Goal: Task Accomplishment & Management: Manage account settings

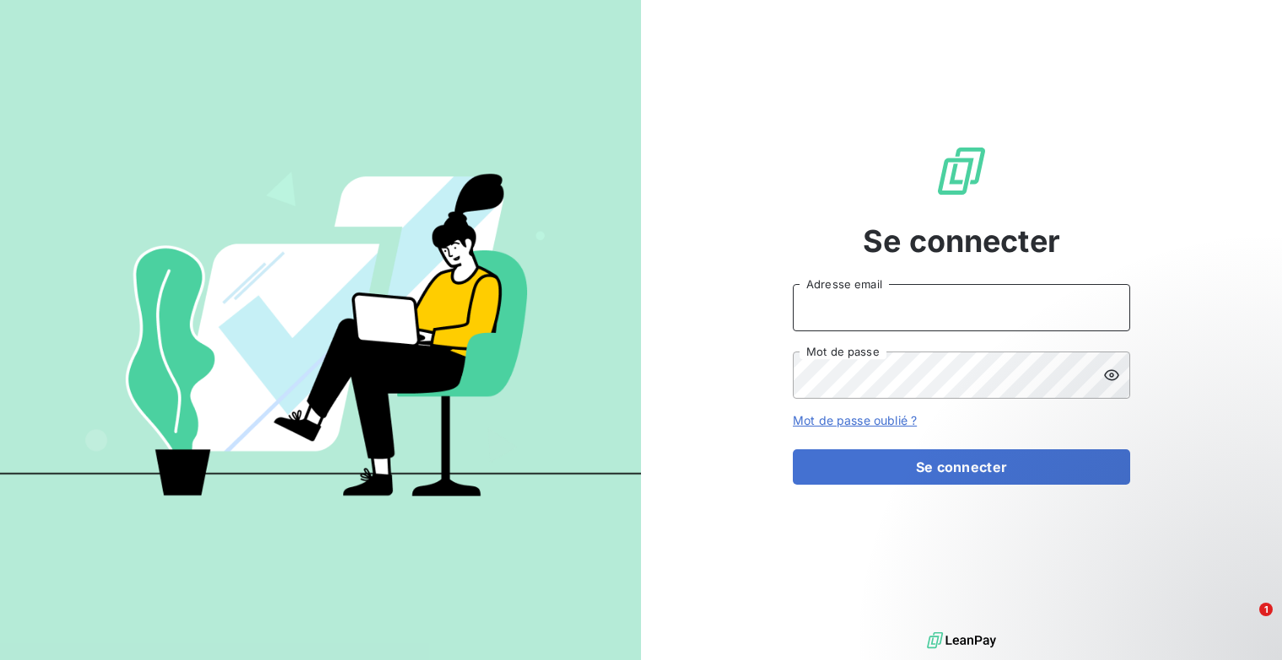
type input "[EMAIL_ADDRESS][DOMAIN_NAME]"
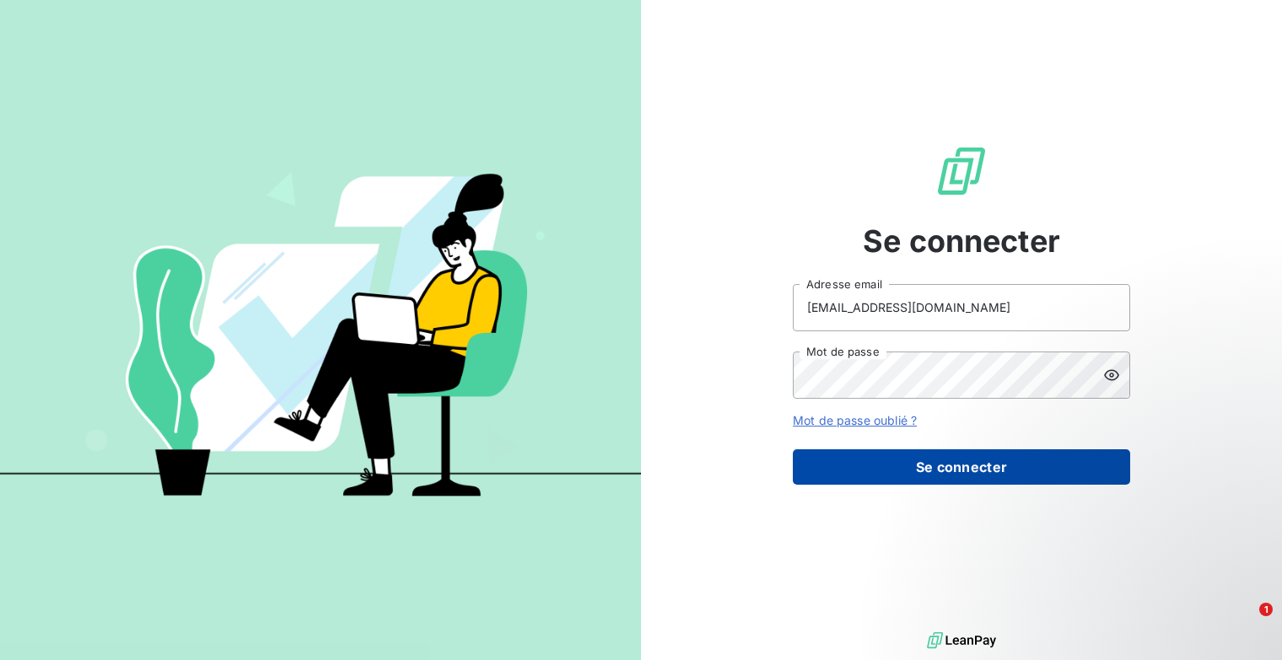
click at [870, 461] on button "Se connecter" at bounding box center [961, 467] width 337 height 35
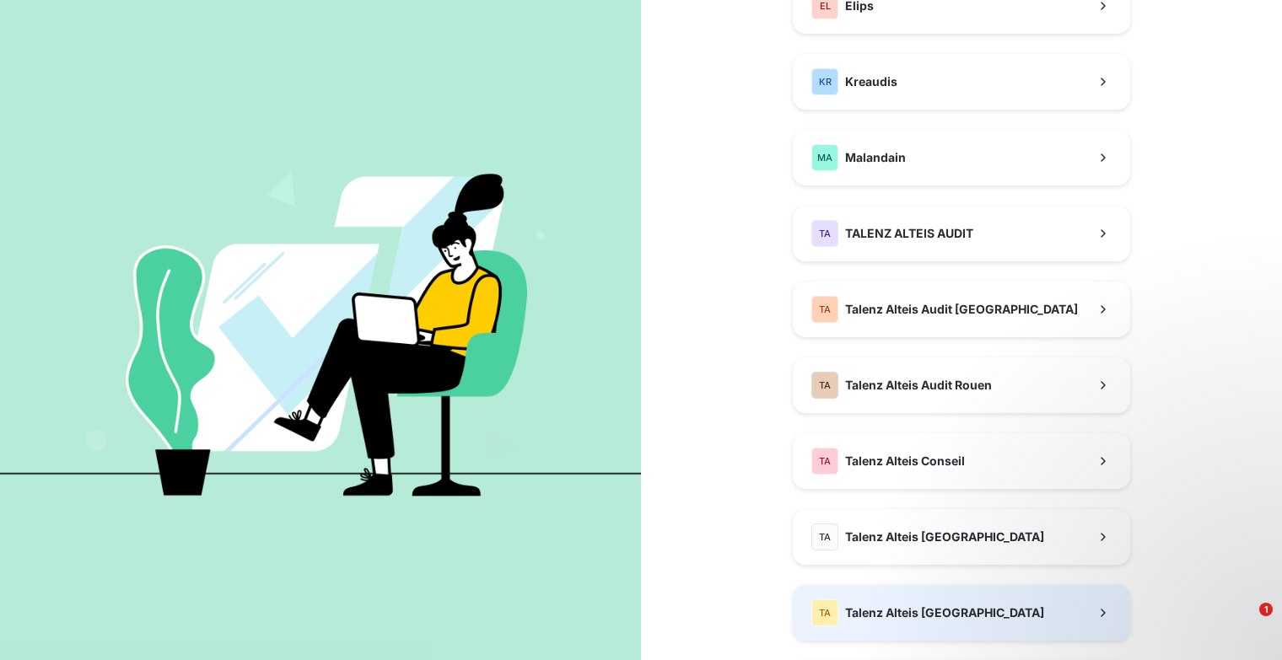
scroll to position [422, 0]
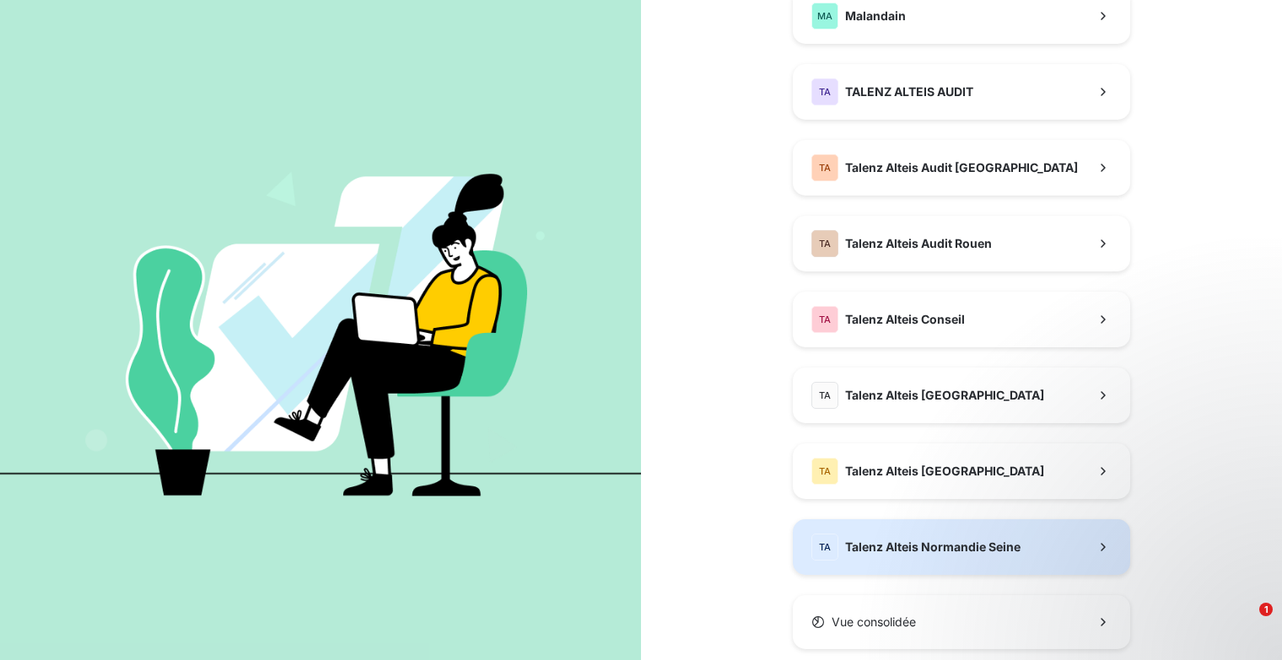
click at [904, 531] on button "TA Talenz Alteis Normandie Seine" at bounding box center [961, 548] width 337 height 56
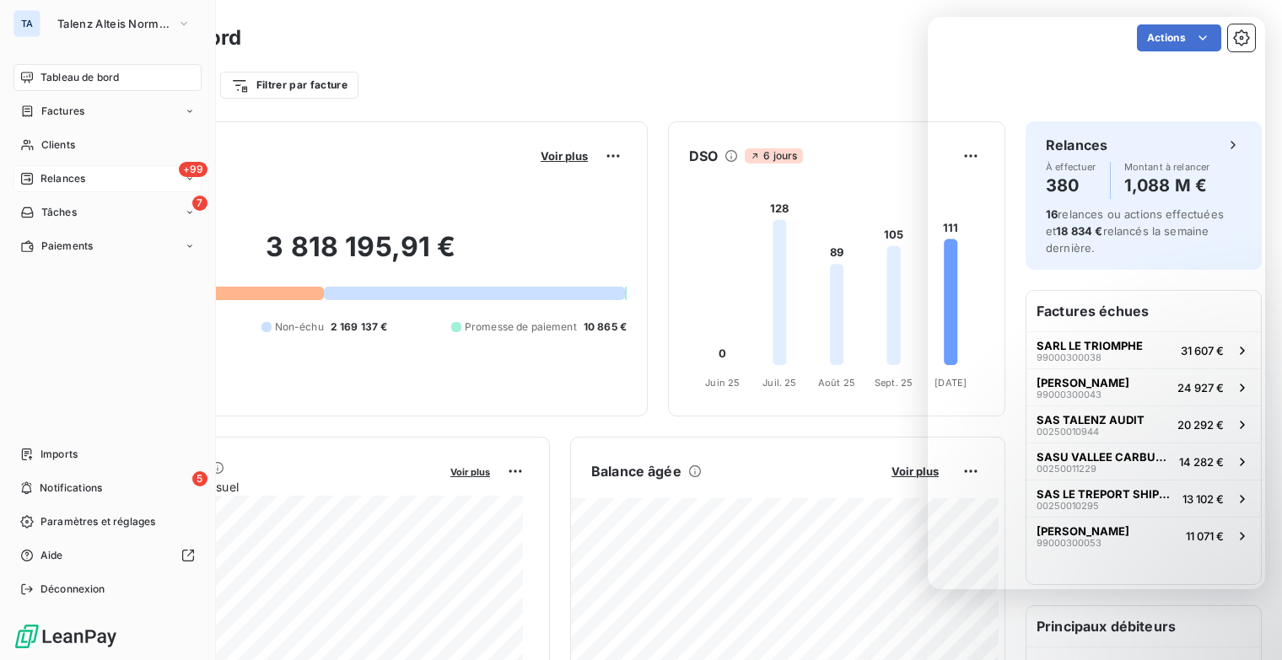
click at [58, 180] on span "Relances" at bounding box center [62, 178] width 45 height 15
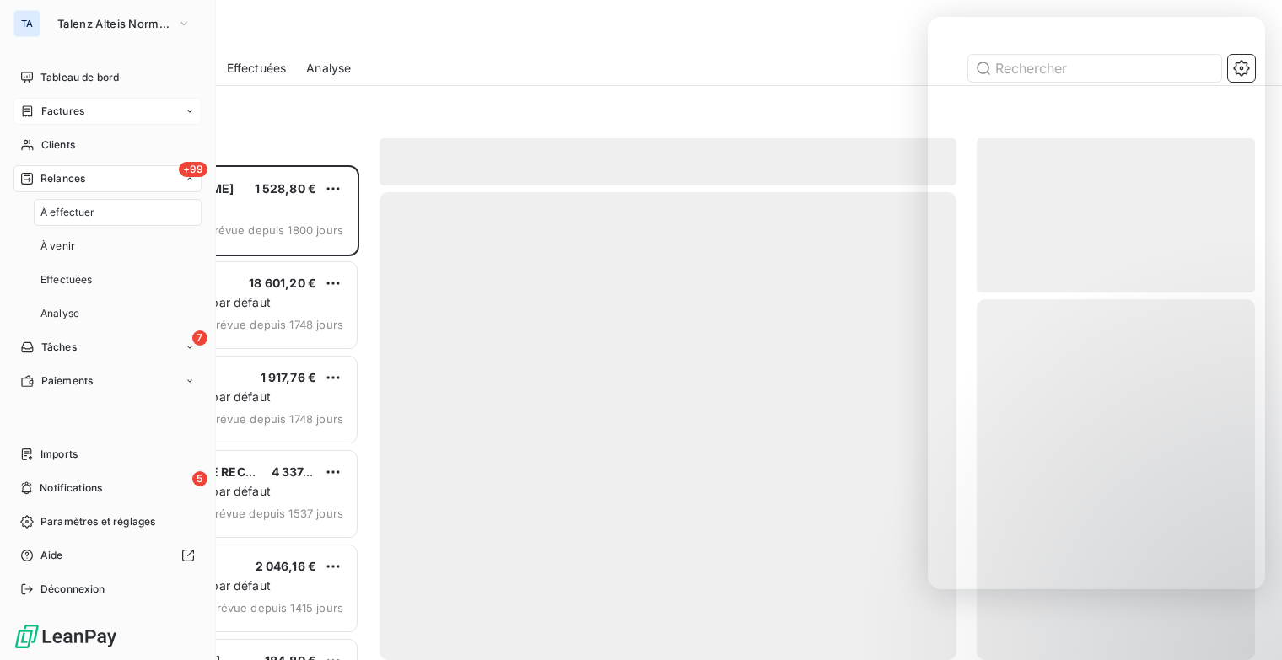
scroll to position [483, 265]
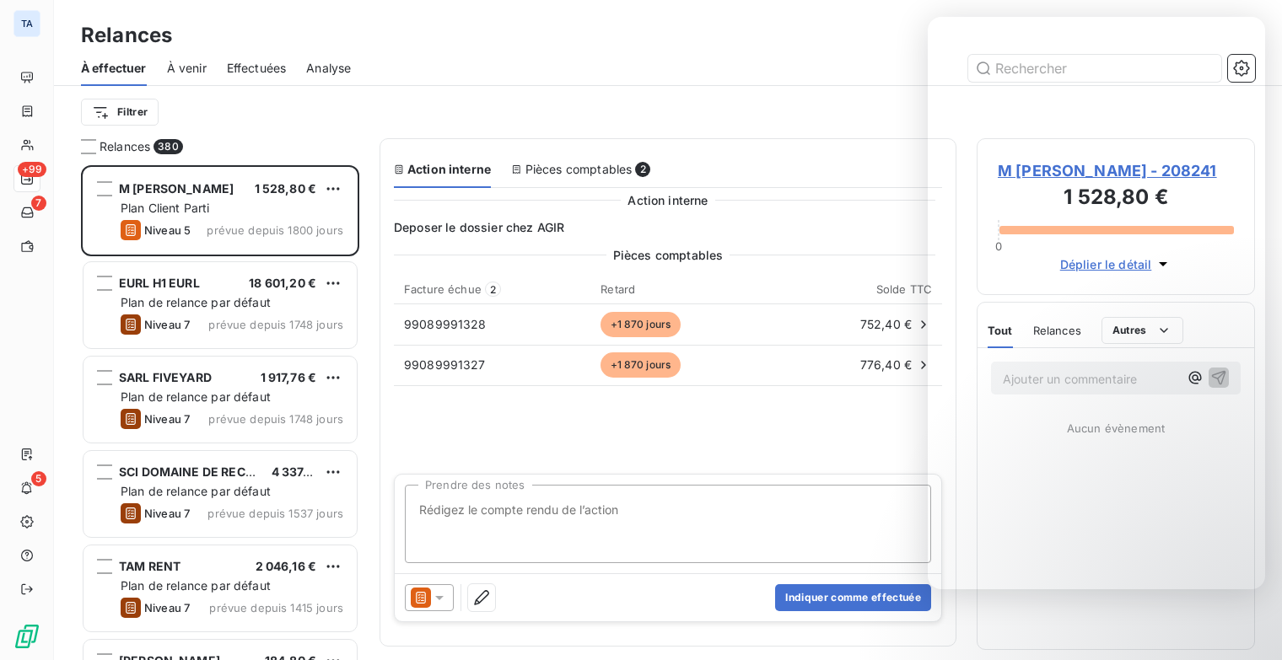
click at [242, 67] on span "Effectuées" at bounding box center [257, 68] width 60 height 17
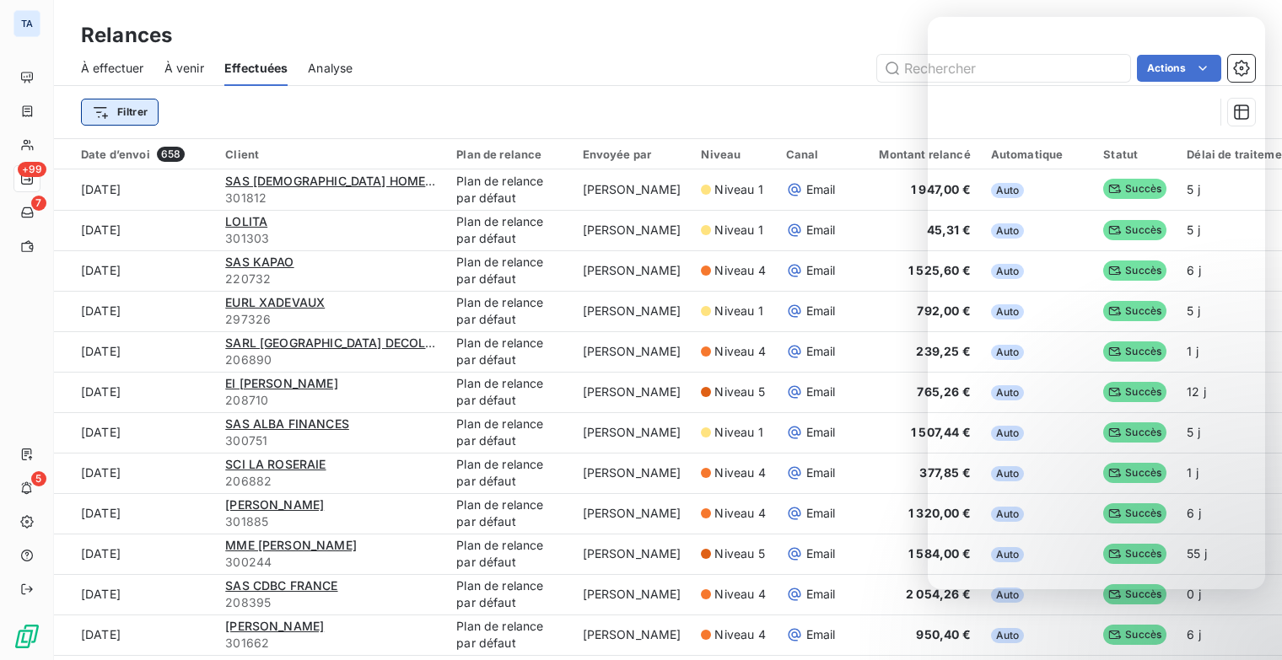
click at [137, 113] on html "TA +99 7 5 Relances À effectuer À venir Effectuées Analyse Actions Filtrer Date…" at bounding box center [641, 330] width 1282 height 660
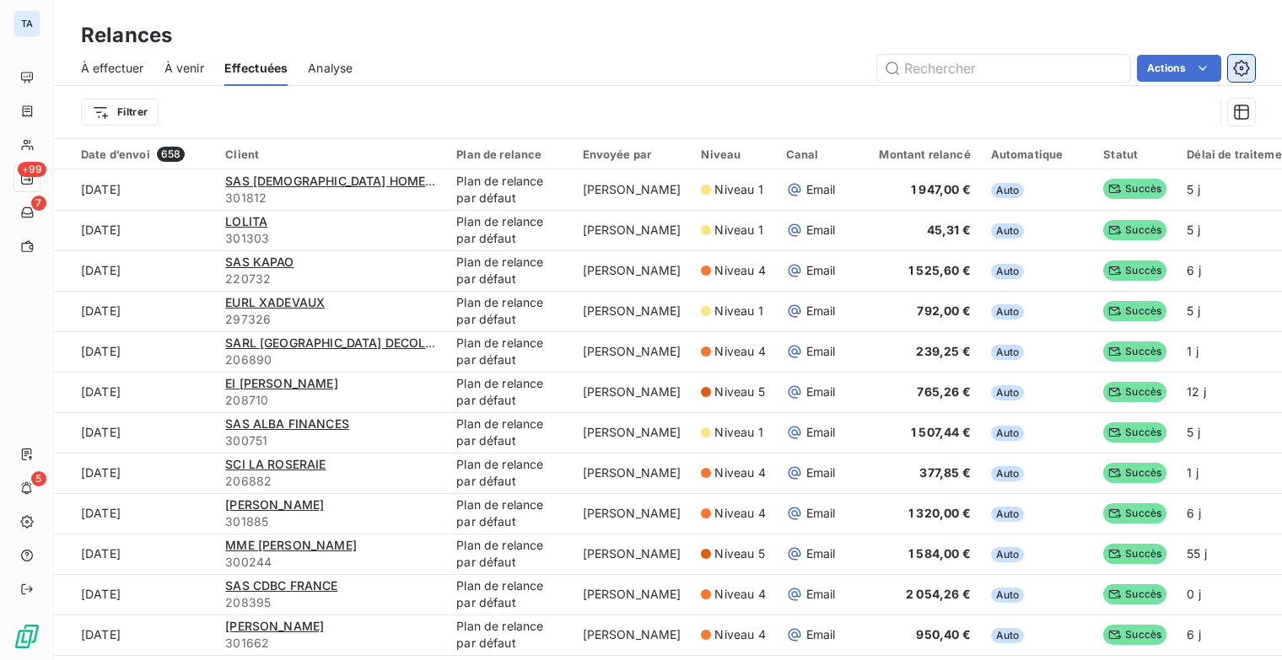
click at [1241, 65] on html "TA +99 7 5 Relances À effectuer À venir Effectuées Analyse Actions Filtrer Date…" at bounding box center [641, 330] width 1282 height 660
click at [1239, 66] on icon "button" at bounding box center [1241, 68] width 17 height 17
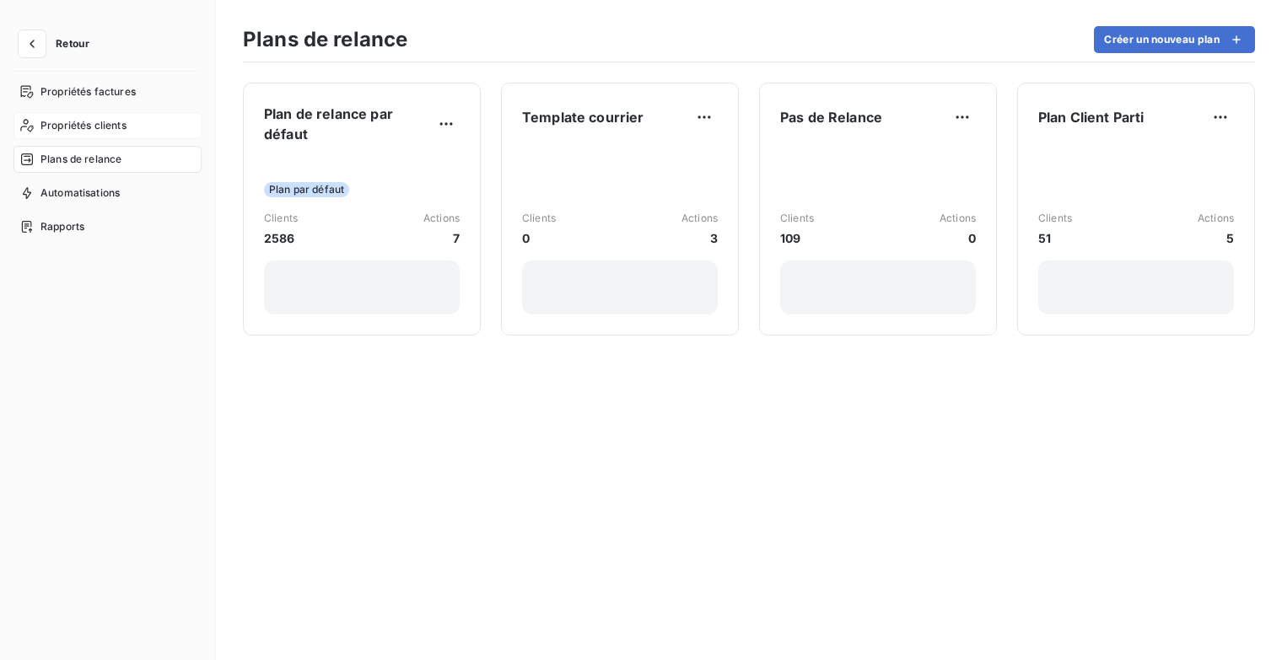
click at [132, 127] on div "Propriétés clients" at bounding box center [107, 125] width 188 height 27
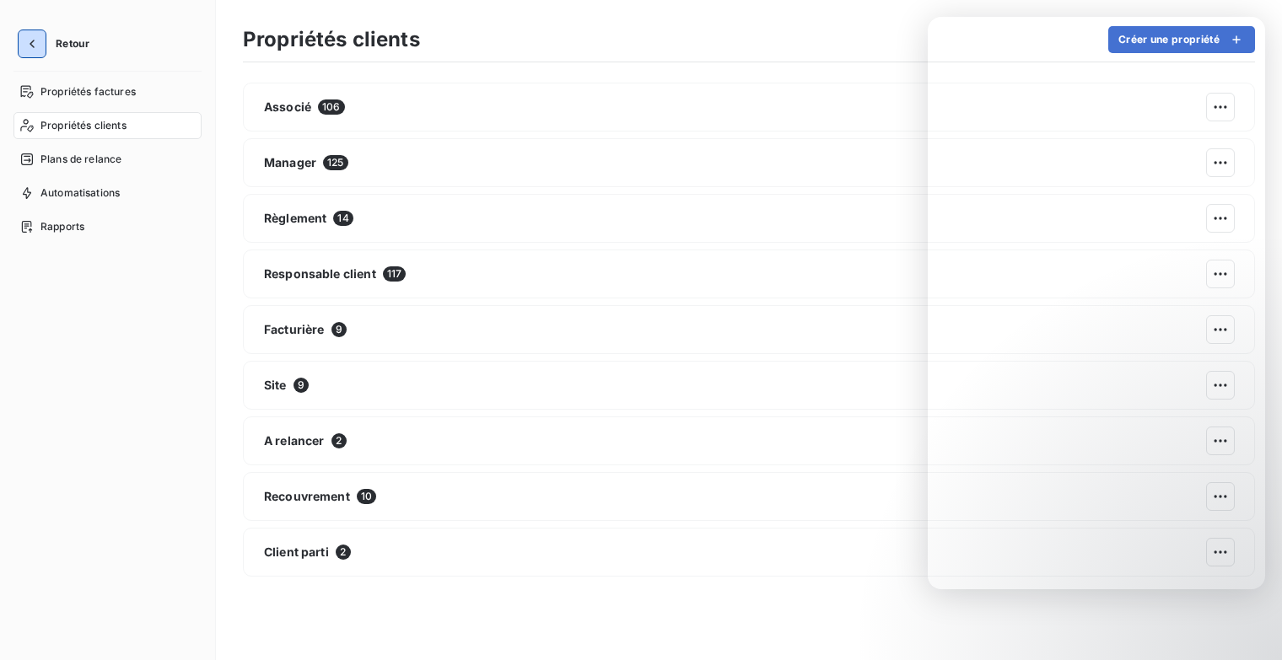
click at [10, 57] on div "Retour Propriétés factures Propriétés clients Plans de relance Automatisations …" at bounding box center [108, 330] width 216 height 660
click at [30, 41] on icon "button" at bounding box center [32, 43] width 17 height 17
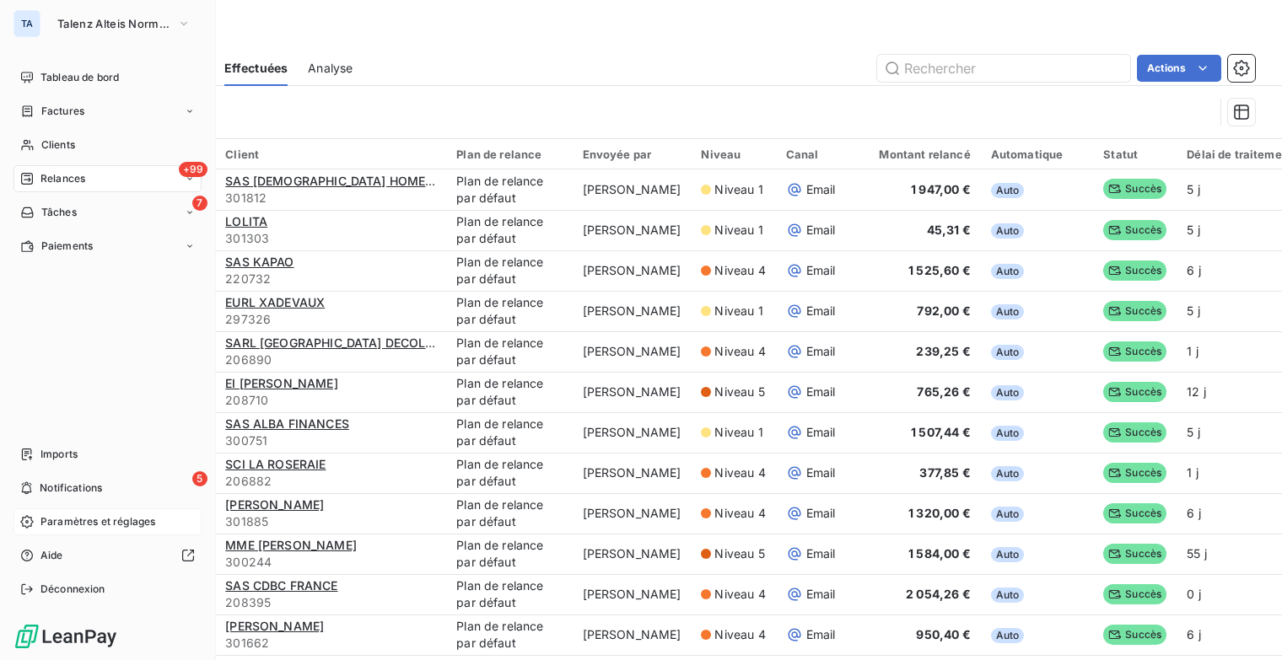
click at [146, 522] on span "Paramètres et réglages" at bounding box center [97, 522] width 115 height 15
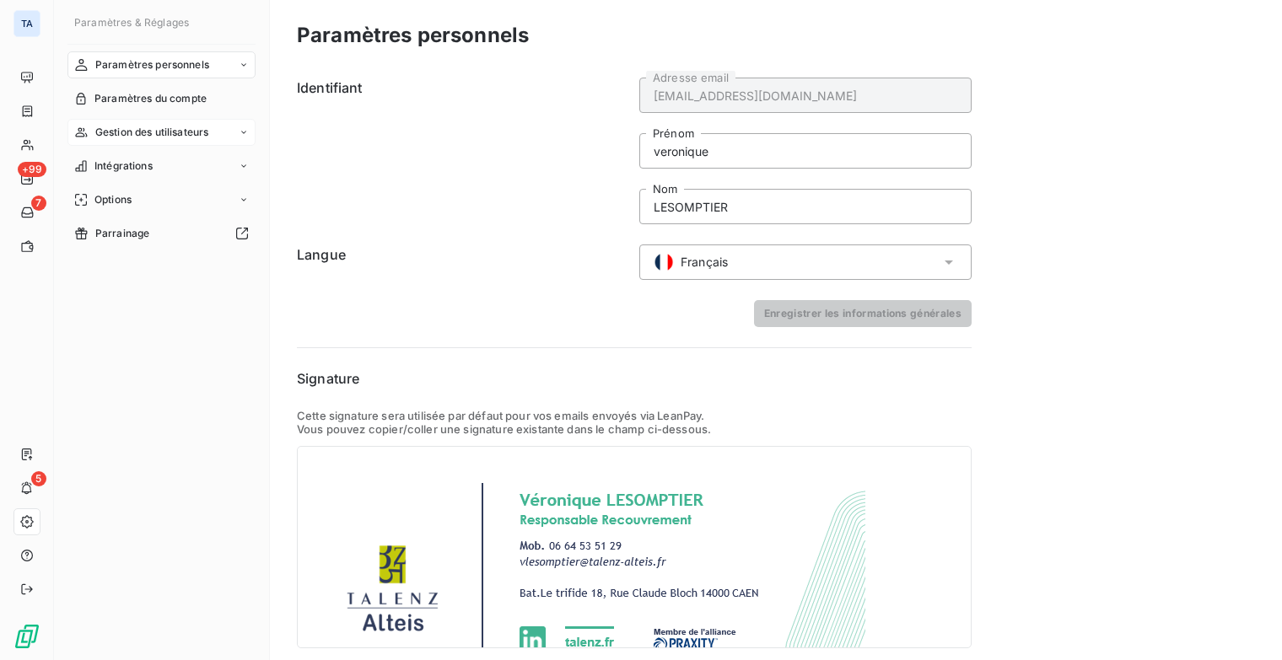
click at [226, 134] on div "Gestion des utilisateurs" at bounding box center [161, 132] width 188 height 27
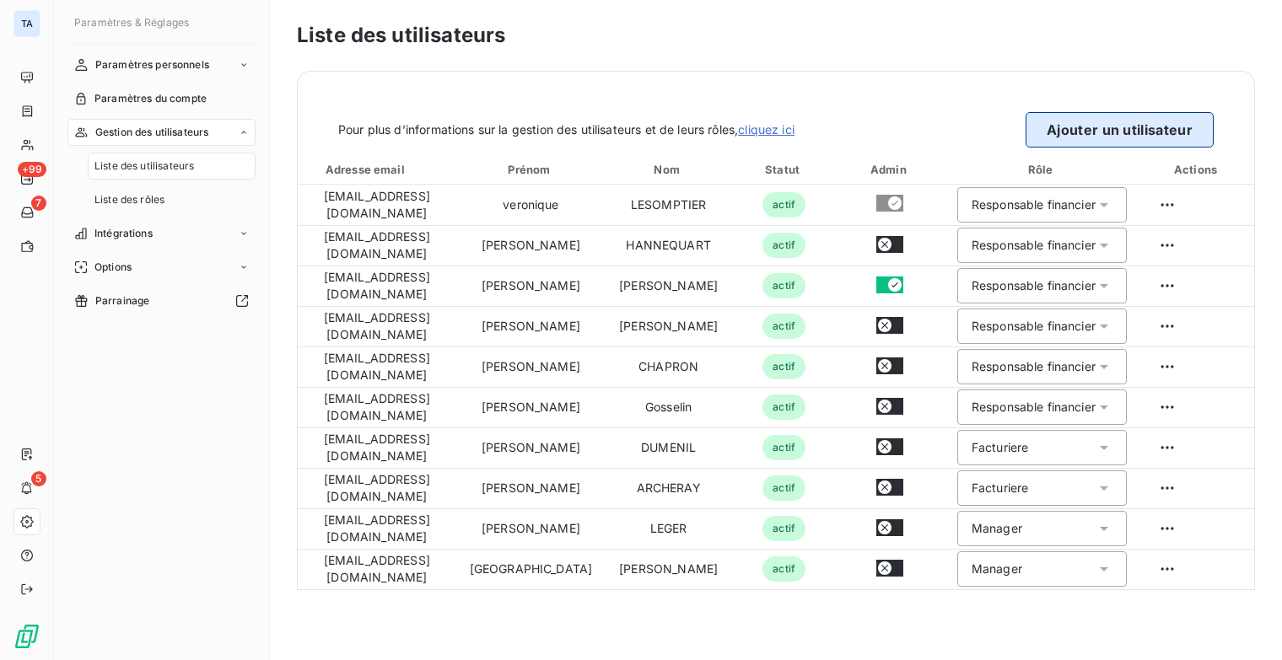
click at [1171, 119] on button "Ajouter un utilisateur" at bounding box center [1120, 129] width 188 height 35
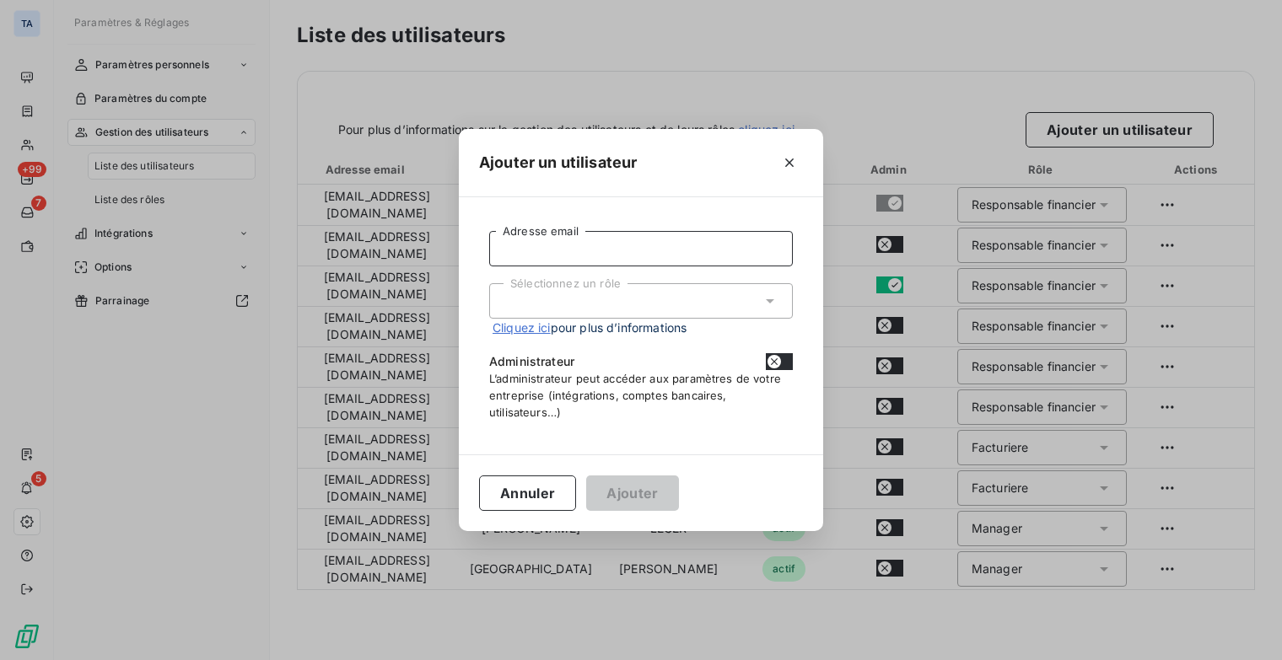
click at [553, 251] on input "Adresse email" at bounding box center [641, 248] width 304 height 35
type input "[EMAIL_ADDRESS][DOMAIN_NAME]"
click at [744, 303] on div "Sélectionnez un rôle" at bounding box center [641, 300] width 304 height 35
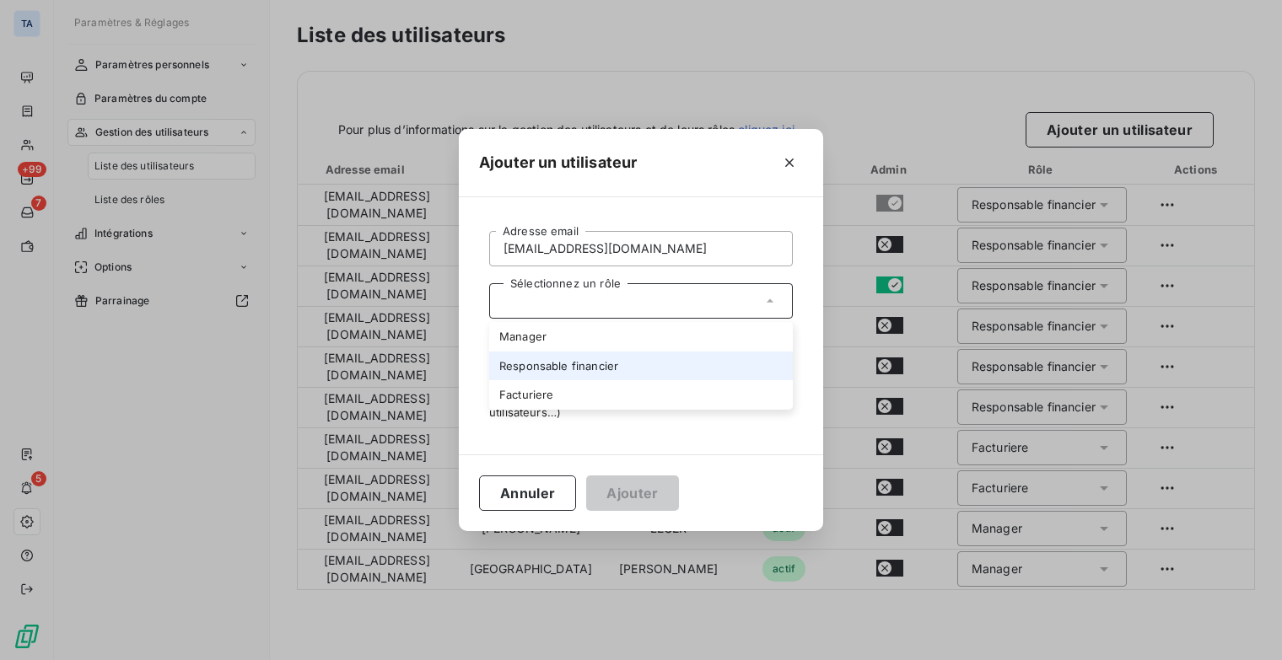
click at [712, 364] on li "Responsable financier" at bounding box center [641, 367] width 304 height 30
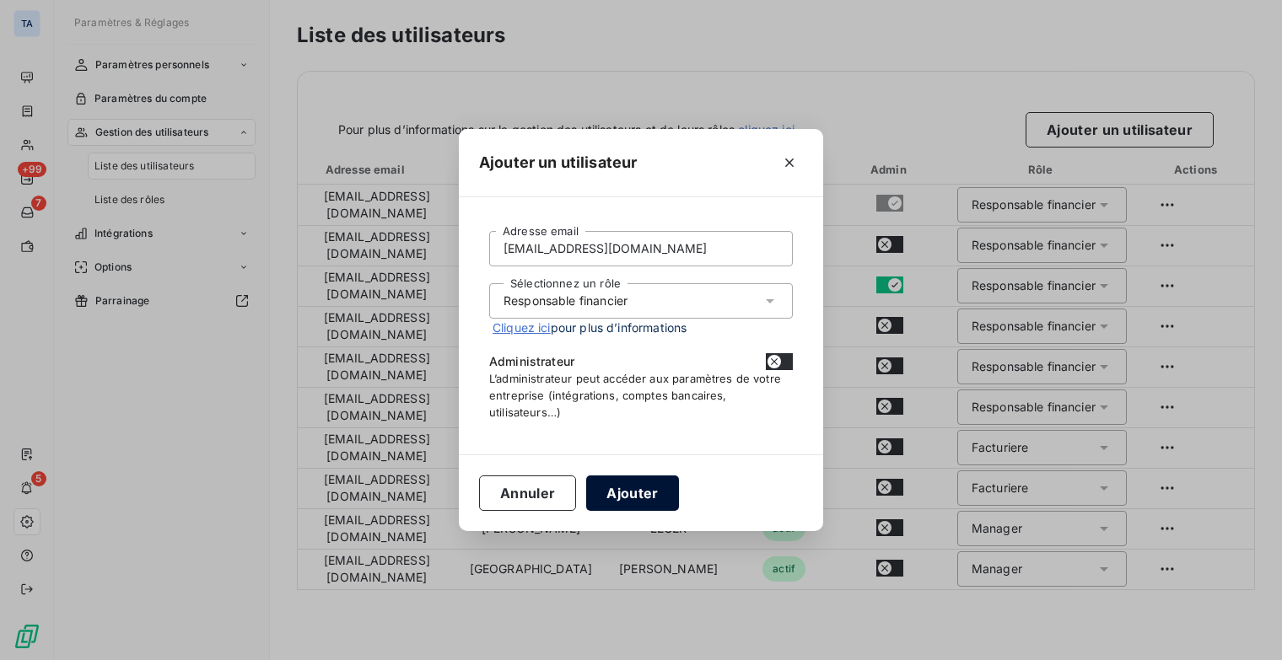
click at [626, 499] on button "Ajouter" at bounding box center [632, 493] width 92 height 35
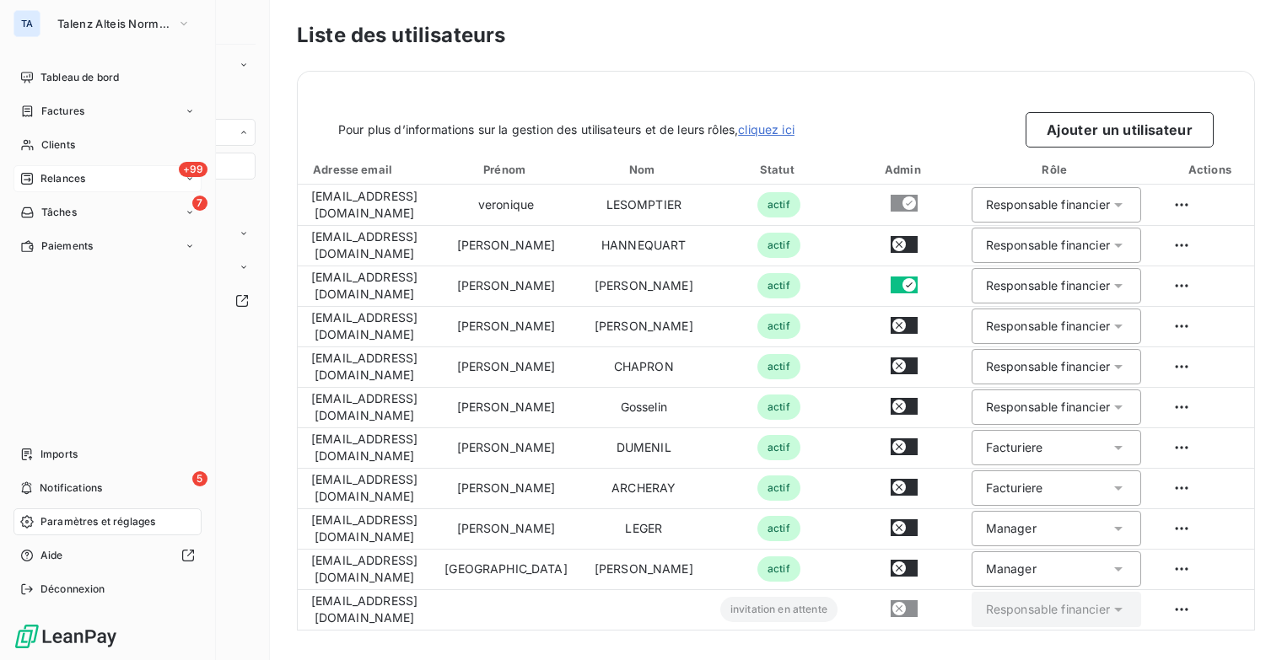
click at [73, 170] on div "+99 Relances" at bounding box center [107, 178] width 188 height 27
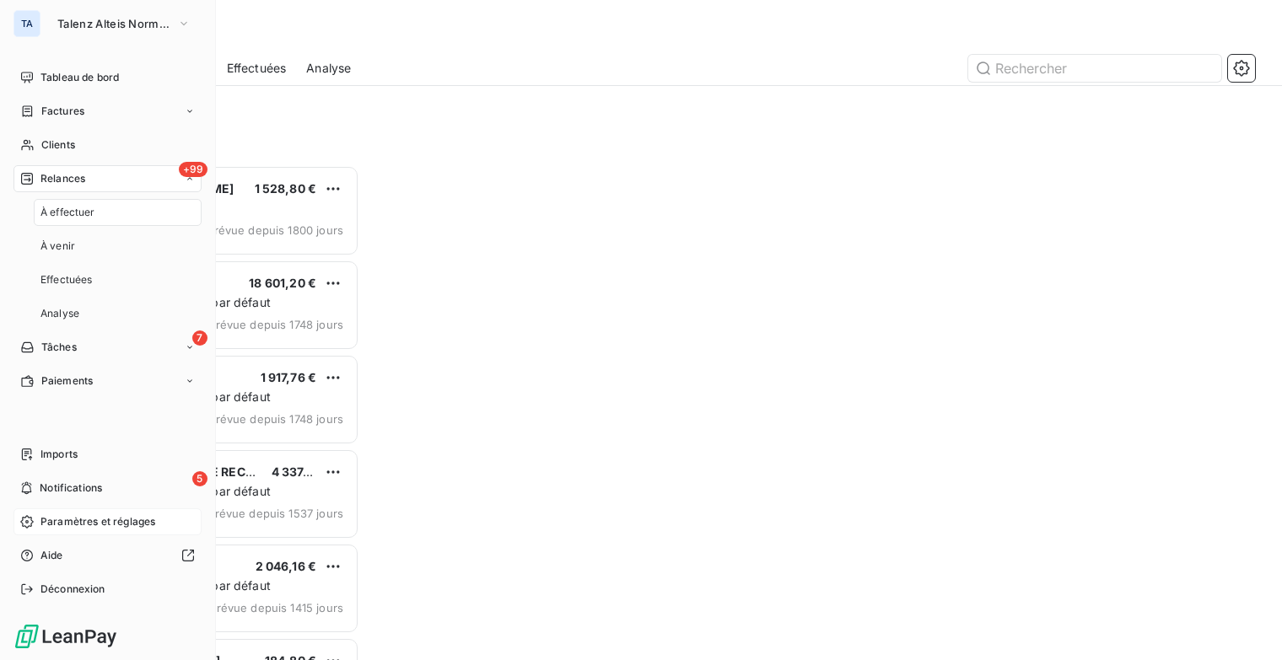
scroll to position [483, 265]
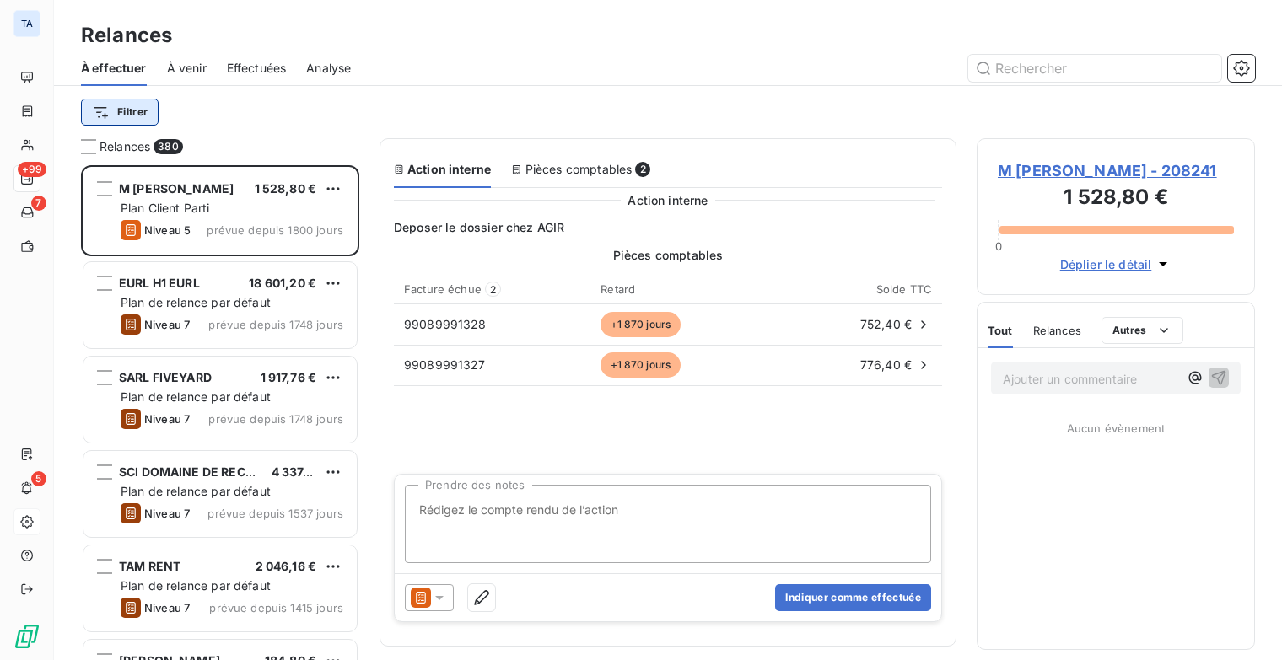
click at [129, 116] on html "TA +99 7 5 Relances À effectuer À venir Effectuées Analyse Filtrer Relances 380…" at bounding box center [641, 330] width 1282 height 660
